Goal: Task Accomplishment & Management: Use online tool/utility

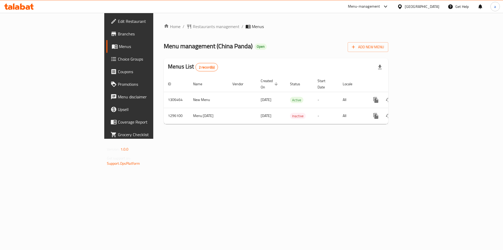
click at [118, 37] on span "Branches" at bounding box center [151, 34] width 66 height 6
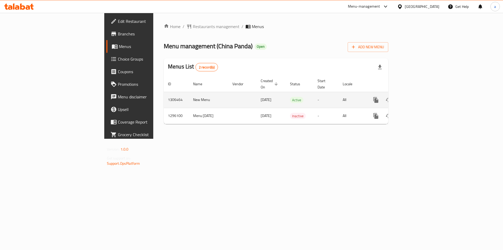
click at [417, 97] on icon "enhanced table" at bounding box center [414, 100] width 6 height 6
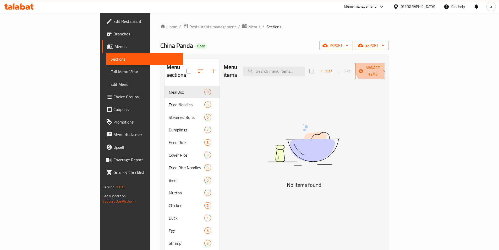
click at [386, 64] on span "Manage items" at bounding box center [372, 70] width 27 height 13
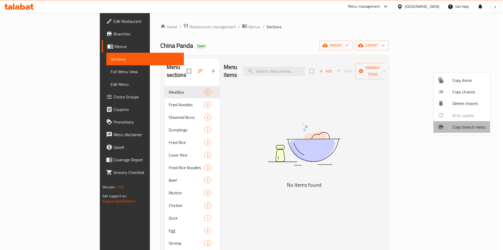
click at [467, 128] on span "Copy branch menu" at bounding box center [468, 127] width 33 height 6
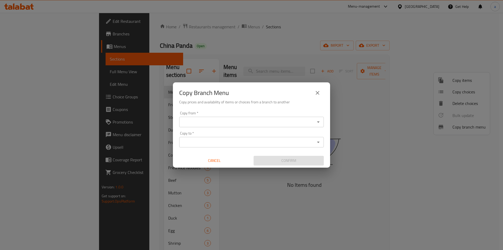
click at [201, 119] on input "Copy from   *" at bounding box center [247, 121] width 133 height 7
click at [197, 120] on input "Copy from   *" at bounding box center [247, 121] width 133 height 7
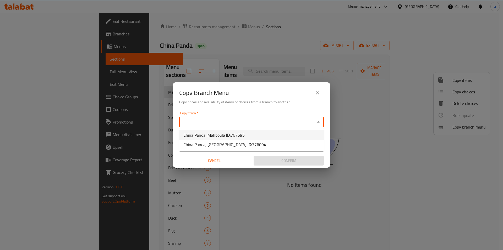
click at [234, 134] on span "767595" at bounding box center [238, 135] width 14 height 8
type input "China Panda, Mahboula"
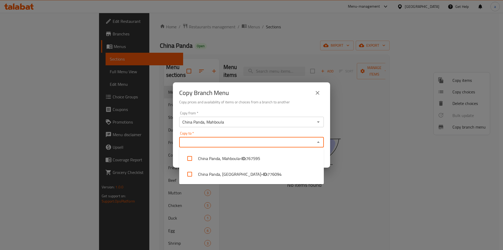
click at [232, 140] on input "Copy to   *" at bounding box center [247, 141] width 133 height 7
click at [232, 169] on li "China Panda, Kuwait City - ID: 776094" at bounding box center [251, 174] width 145 height 16
checkbox input "true"
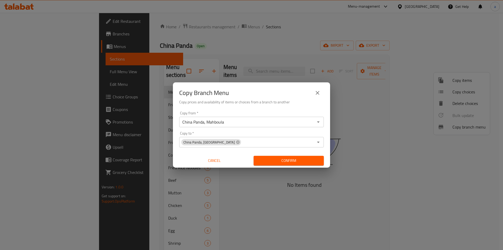
click at [266, 163] on span "Confirm" at bounding box center [289, 160] width 62 height 7
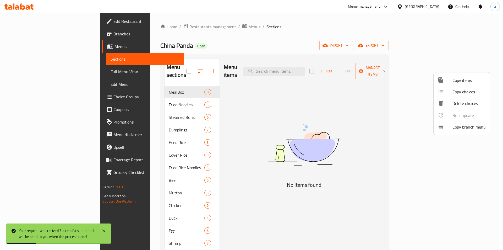
click at [397, 29] on div at bounding box center [251, 125] width 503 height 250
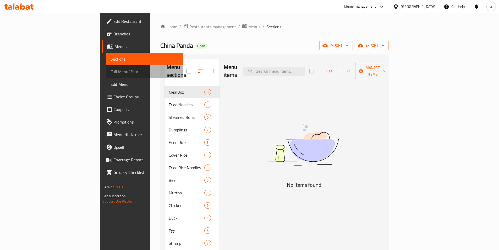
click at [111, 74] on span "Full Menu View" at bounding box center [145, 71] width 68 height 6
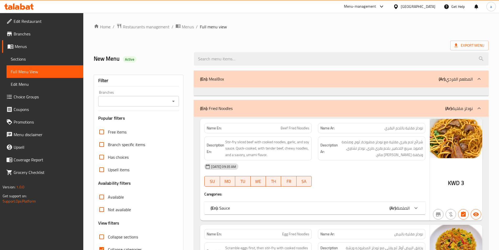
drag, startPoint x: 113, startPoint y: 247, endPoint x: 124, endPoint y: 107, distance: 139.8
click at [113, 247] on span "Collapse categories" at bounding box center [125, 249] width 34 height 6
click at [108, 247] on input "Collapse categories" at bounding box center [101, 249] width 13 height 13
checkbox input "false"
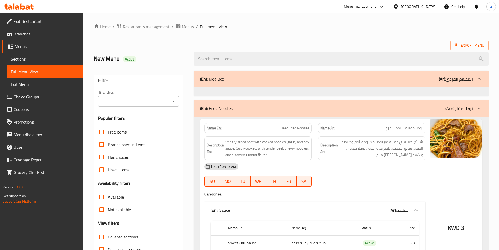
scroll to position [6, 0]
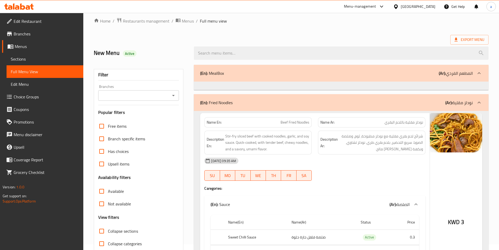
click at [131, 97] on input "Branches" at bounding box center [134, 95] width 69 height 7
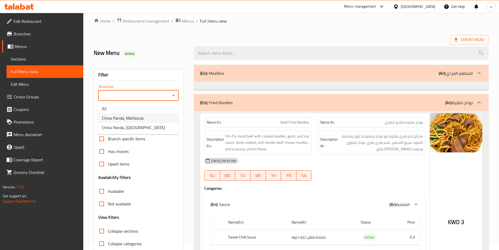
click at [138, 119] on span "China Panda, Mahboula" at bounding box center [123, 118] width 42 height 6
type input "China Panda, Mahboula"
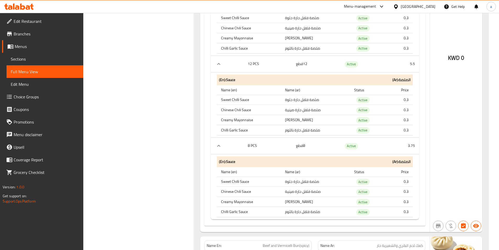
scroll to position [923, 0]
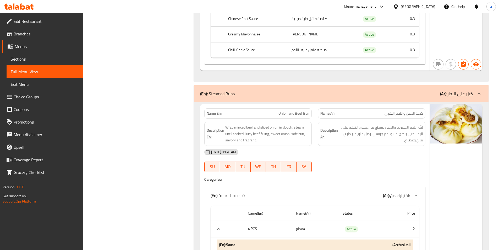
scroll to position [582, 0]
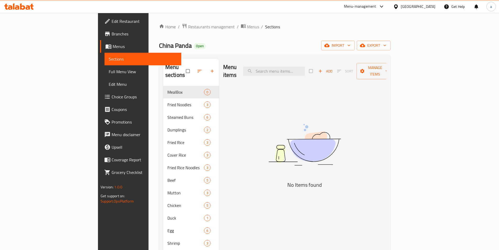
click at [109, 75] on span "Full Menu View" at bounding box center [143, 71] width 68 height 6
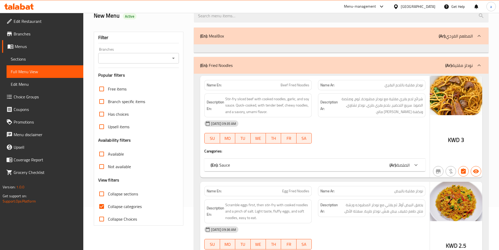
scroll to position [52, 0]
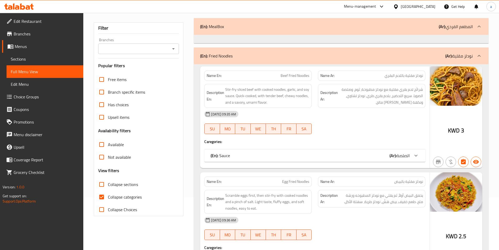
click at [107, 201] on input "Collapse categories" at bounding box center [101, 196] width 13 height 13
checkbox input "false"
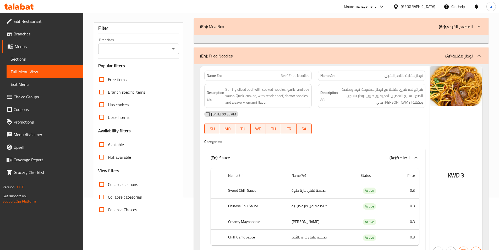
click at [120, 48] on input "Branches" at bounding box center [134, 48] width 69 height 7
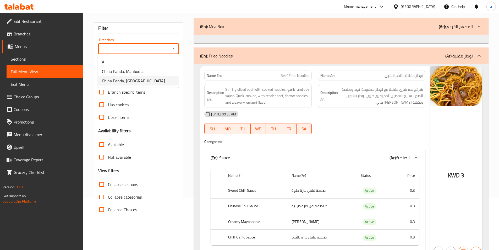
click at [131, 82] on span "China Panda, [GEOGRAPHIC_DATA]" at bounding box center [133, 81] width 63 height 6
type input "China Panda, [GEOGRAPHIC_DATA]"
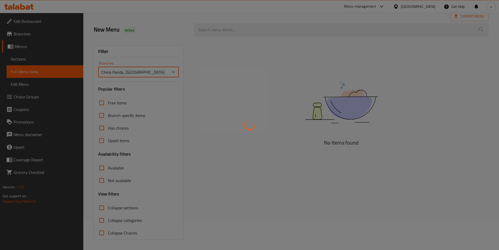
scroll to position [29, 0]
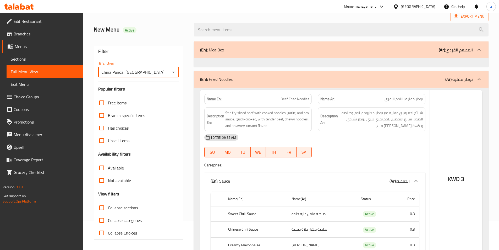
click at [185, 41] on div at bounding box center [249, 125] width 499 height 250
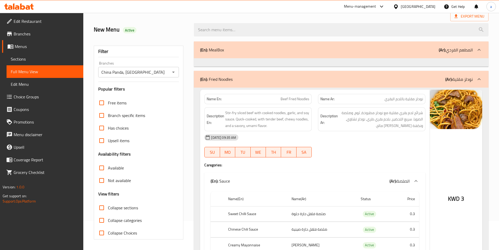
scroll to position [52, 0]
